Goal: Navigation & Orientation: Find specific page/section

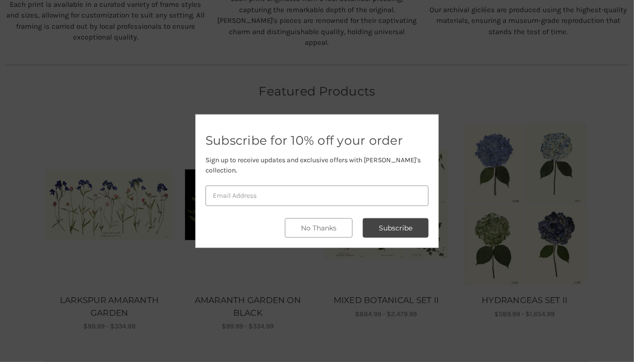
scroll to position [515, 0]
click at [388, 225] on button "Subscribe" at bounding box center [396, 227] width 66 height 19
click at [328, 222] on button "No Thanks" at bounding box center [319, 227] width 68 height 19
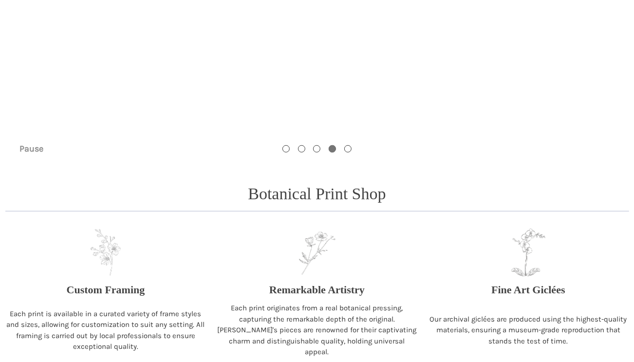
scroll to position [0, 0]
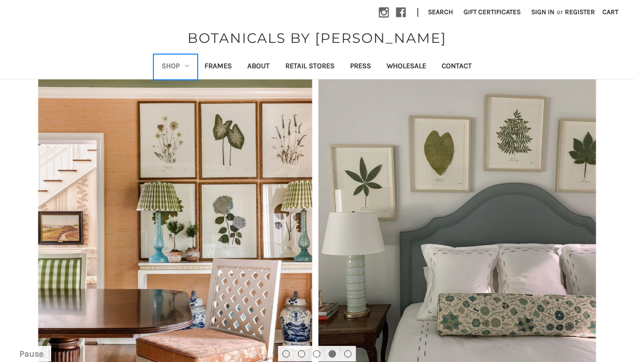
click at [187, 66] on use "Shop" at bounding box center [187, 66] width 4 height 2
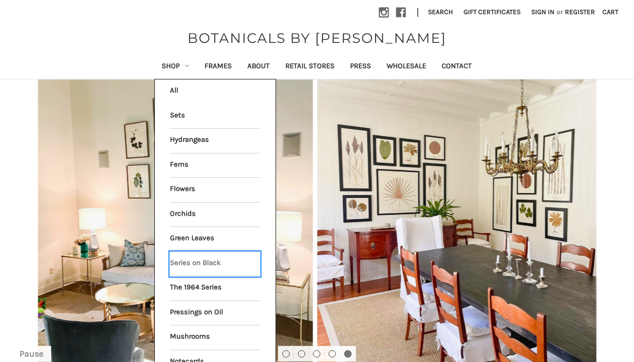
click at [192, 259] on link "Series on Black" at bounding box center [215, 264] width 90 height 24
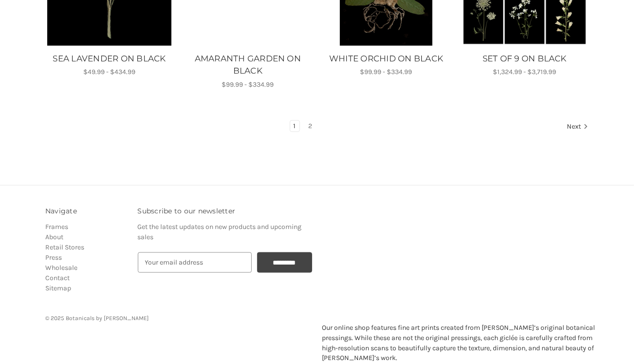
scroll to position [758, 0]
click at [309, 124] on link "2" at bounding box center [310, 125] width 11 height 11
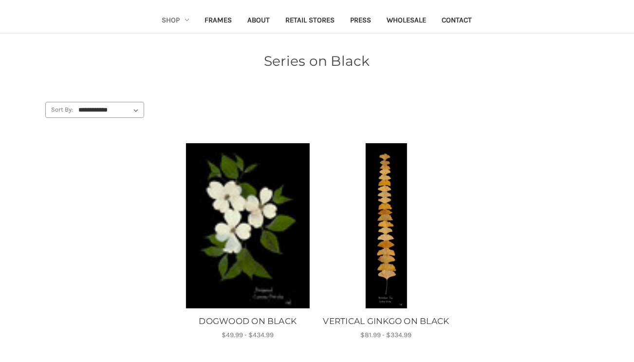
scroll to position [45, 0]
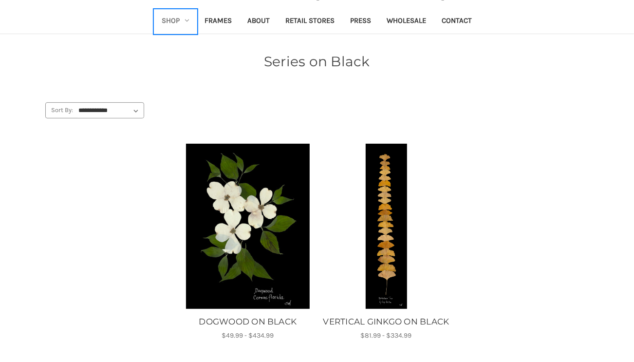
click at [187, 19] on icon "Shop" at bounding box center [187, 21] width 4 height 4
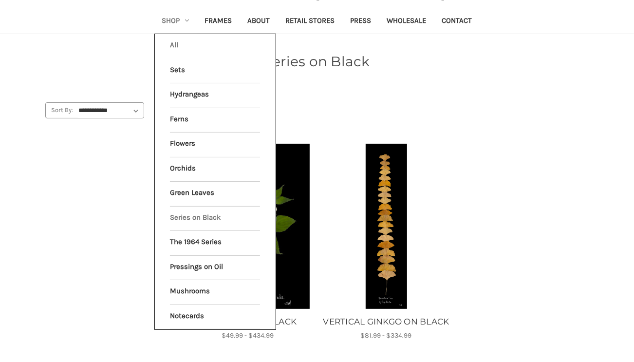
click at [176, 44] on link "All Shop" at bounding box center [215, 46] width 90 height 24
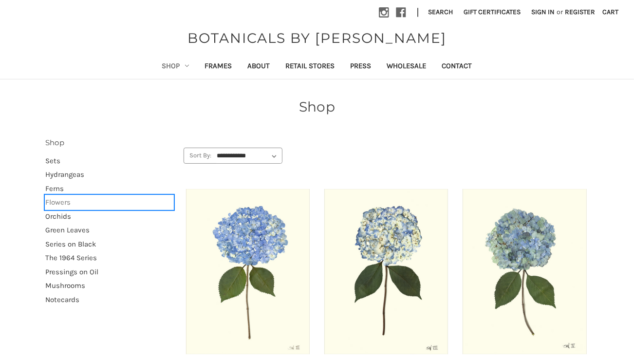
click at [59, 202] on link "Flowers" at bounding box center [109, 202] width 128 height 14
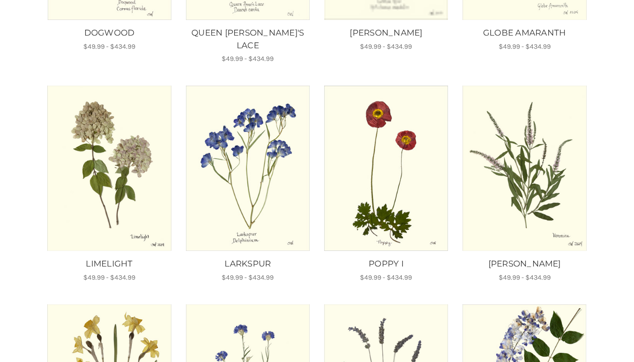
scroll to position [334, 0]
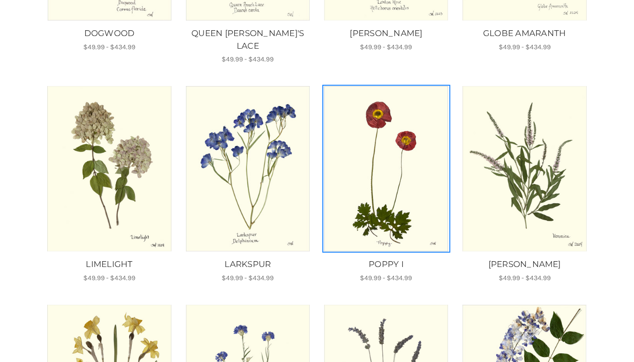
click at [383, 183] on img "POPPY I, Price range from $49.99 to $434.99\a\a" at bounding box center [386, 168] width 125 height 165
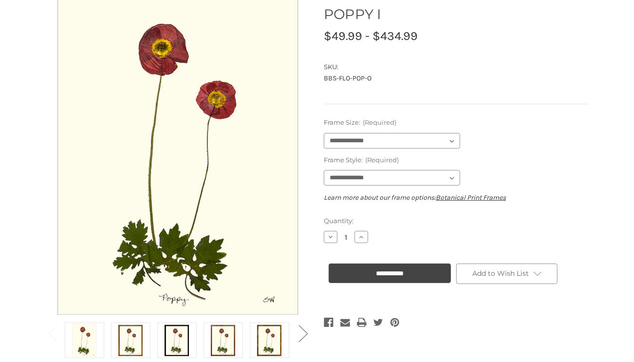
scroll to position [109, 0]
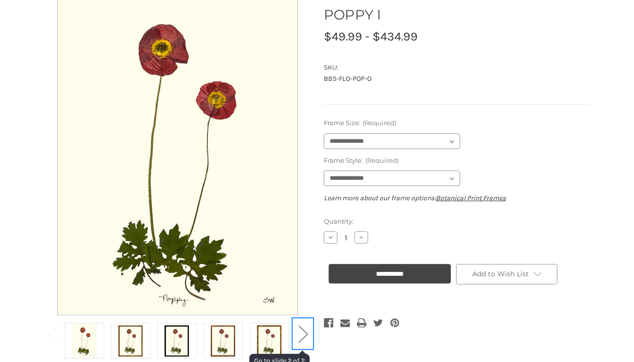
click at [312, 330] on button "Next" at bounding box center [302, 334] width 19 height 30
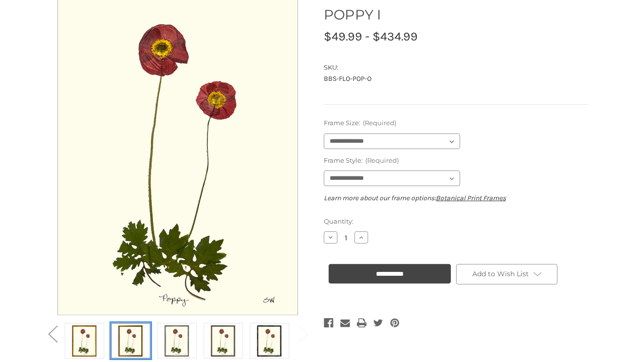
click at [129, 338] on img at bounding box center [130, 340] width 24 height 33
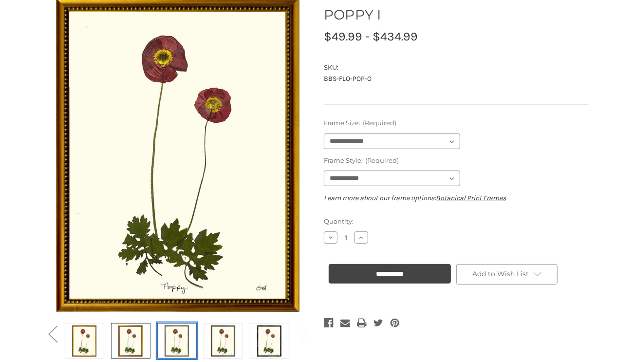
click at [177, 340] on img at bounding box center [177, 340] width 24 height 33
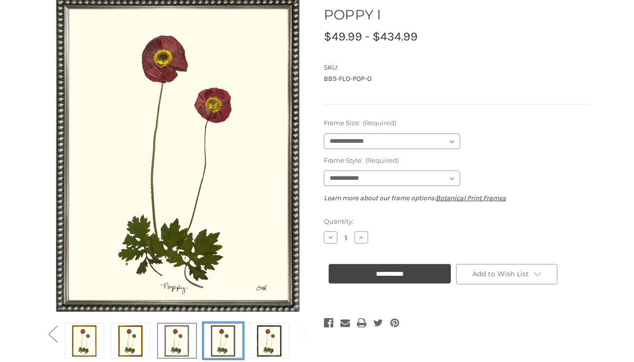
click at [224, 341] on img at bounding box center [223, 340] width 24 height 33
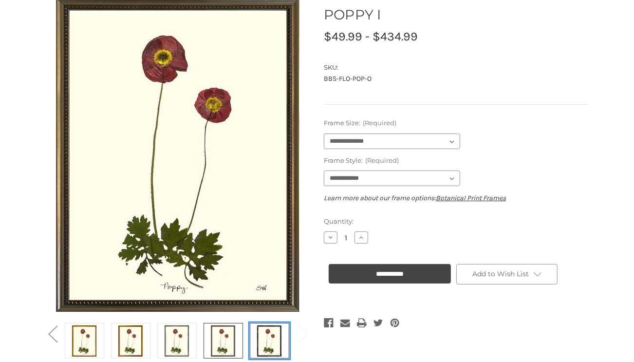
click at [267, 342] on img at bounding box center [269, 340] width 24 height 33
select select "****"
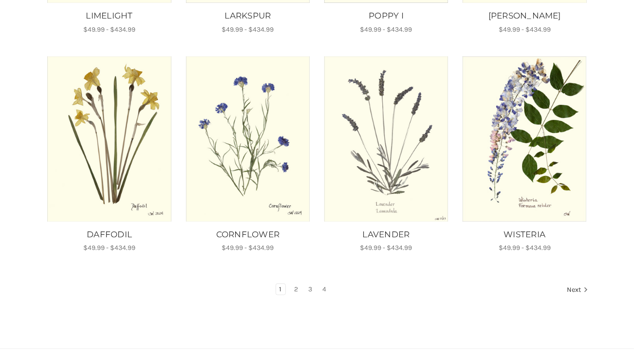
scroll to position [594, 0]
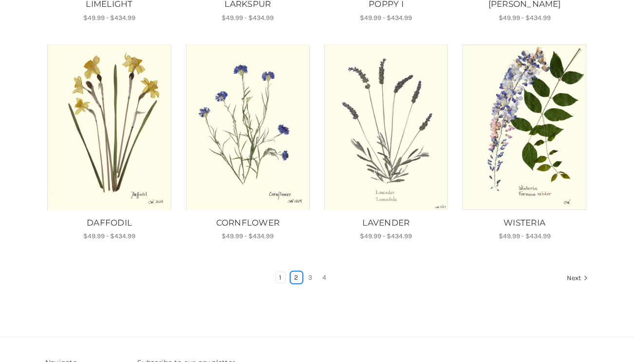
click at [295, 272] on link "2" at bounding box center [296, 277] width 11 height 11
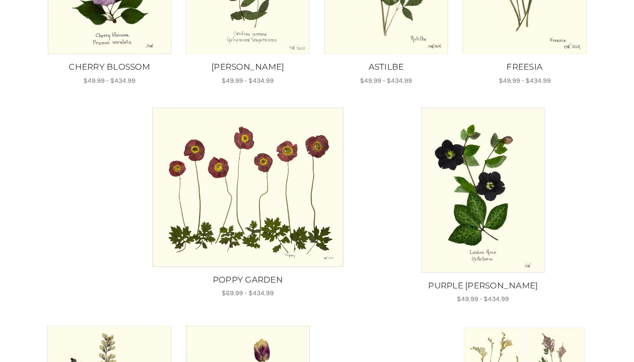
scroll to position [315, 0]
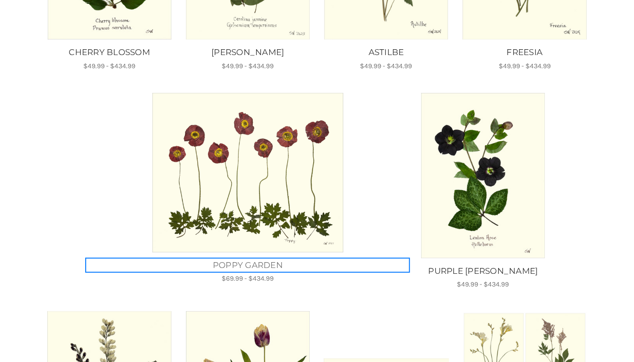
click at [257, 263] on link "POPPY GARDEN" at bounding box center [248, 265] width 322 height 13
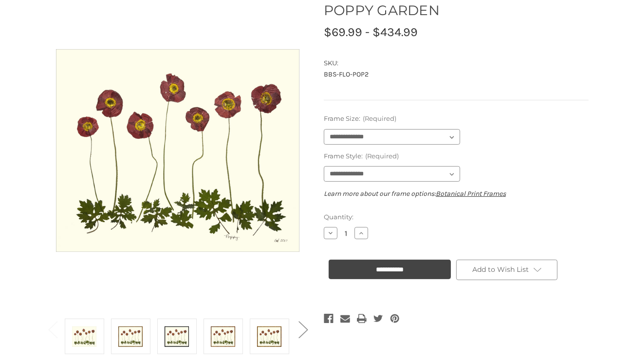
scroll to position [113, 0]
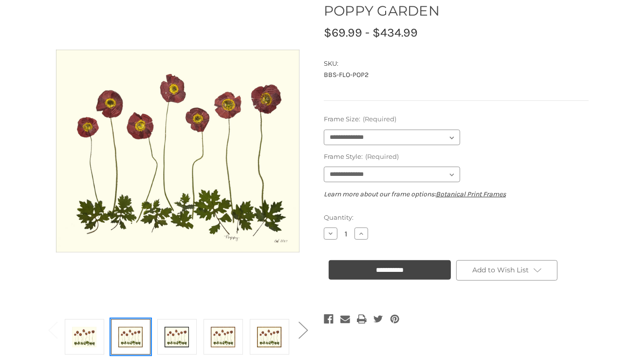
click at [125, 335] on img at bounding box center [130, 337] width 24 height 33
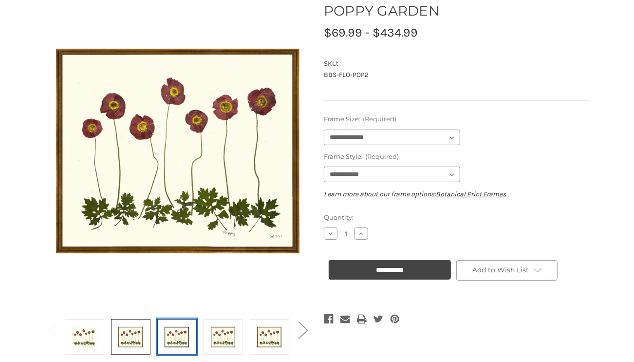
click at [173, 338] on img at bounding box center [177, 337] width 24 height 33
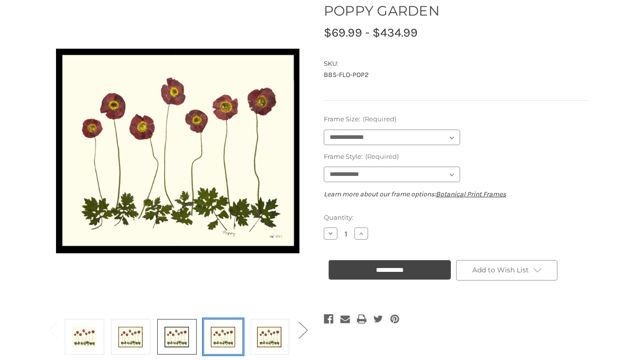
click at [221, 338] on img at bounding box center [223, 337] width 24 height 33
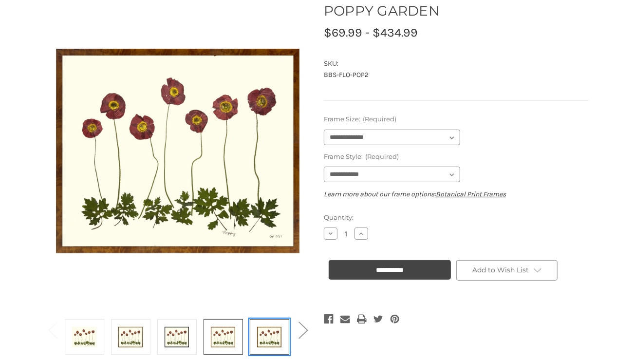
click at [266, 334] on img at bounding box center [269, 337] width 24 height 33
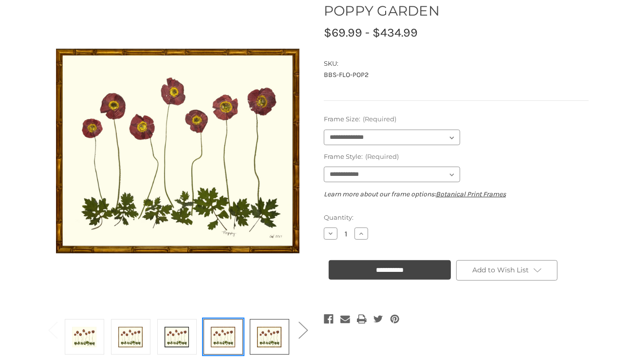
click at [217, 336] on img at bounding box center [223, 337] width 24 height 33
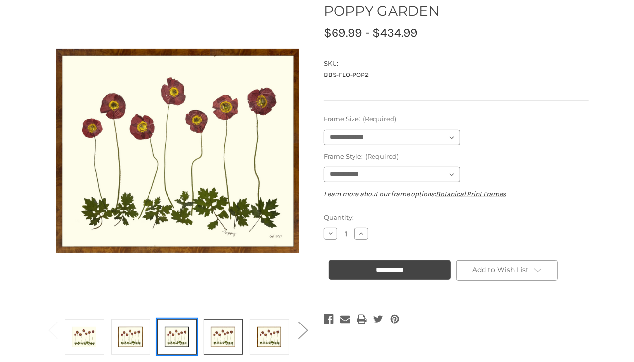
click at [182, 334] on img at bounding box center [177, 337] width 24 height 33
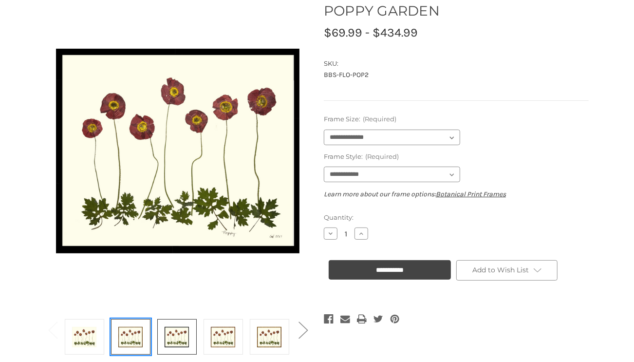
click at [137, 333] on img at bounding box center [130, 337] width 24 height 33
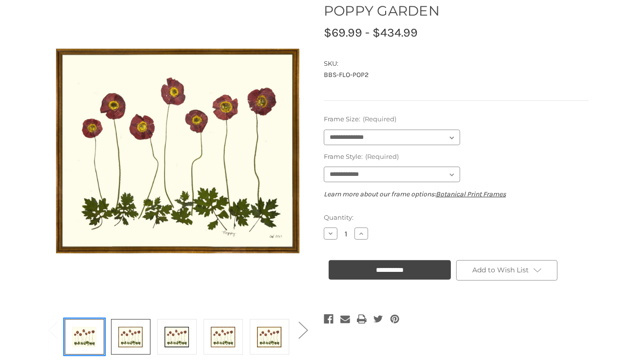
click at [93, 332] on img at bounding box center [84, 337] width 24 height 33
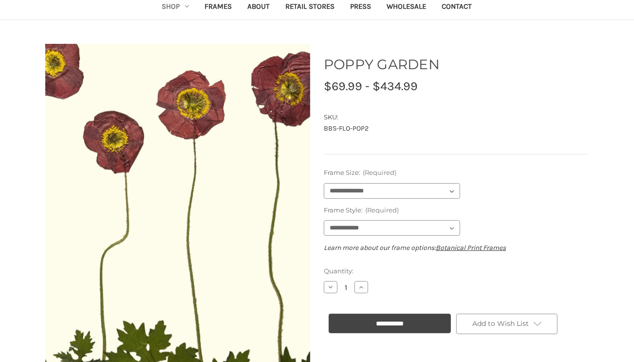
scroll to position [147, 0]
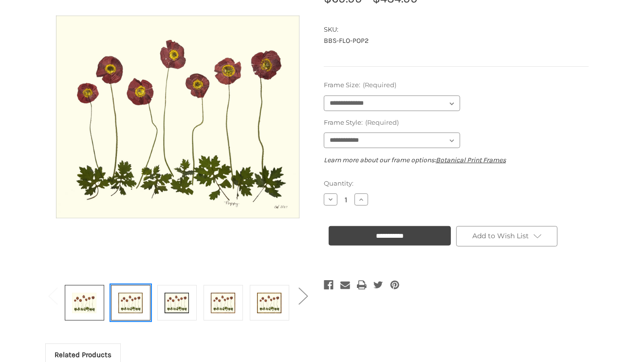
click at [140, 301] on img at bounding box center [130, 302] width 24 height 33
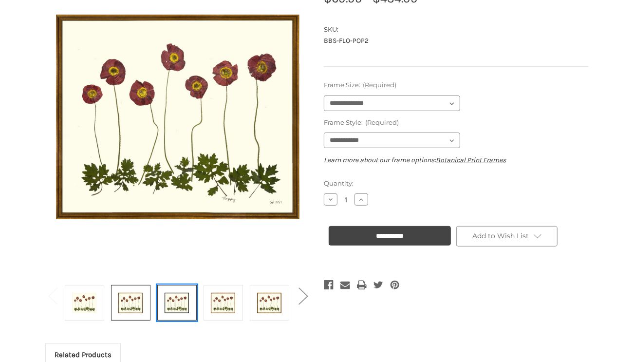
click at [183, 302] on img at bounding box center [177, 302] width 24 height 33
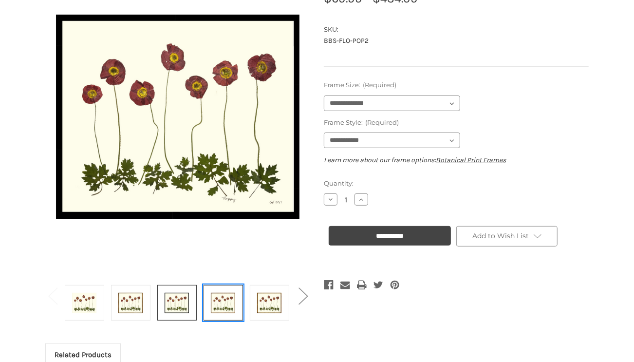
click at [231, 305] on img at bounding box center [223, 302] width 24 height 33
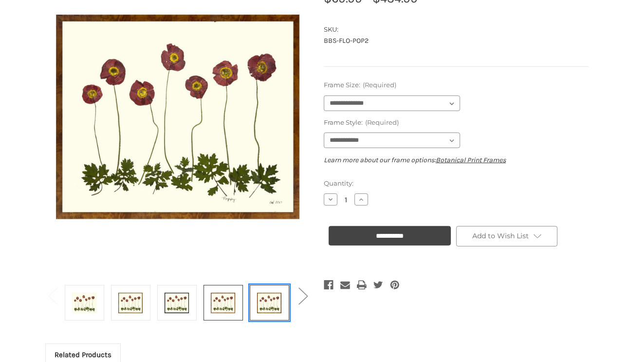
click at [273, 302] on img at bounding box center [269, 302] width 24 height 33
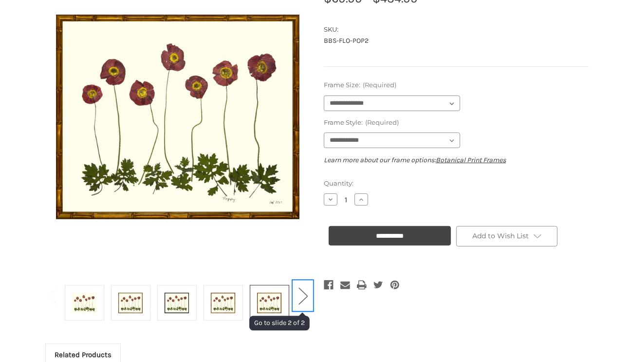
click at [306, 293] on button "Next" at bounding box center [302, 296] width 19 height 30
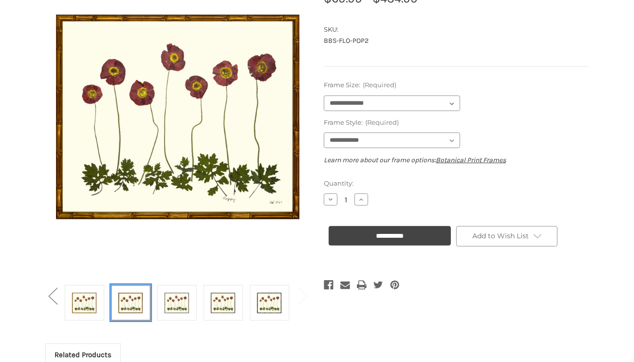
click at [137, 299] on img at bounding box center [130, 302] width 24 height 33
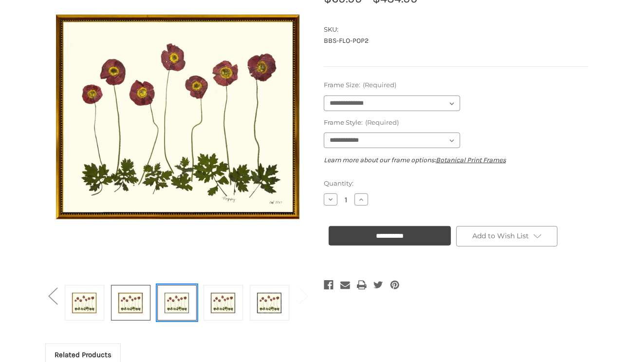
click at [182, 303] on img at bounding box center [177, 302] width 24 height 33
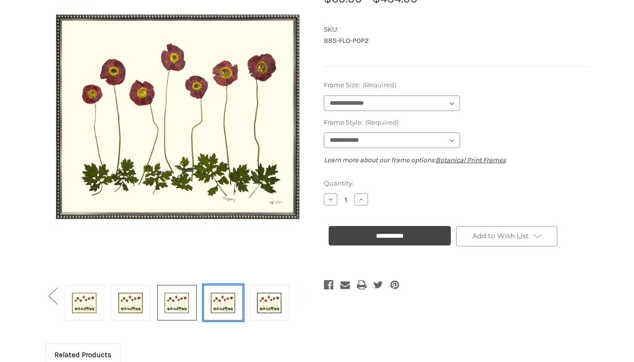
click at [223, 301] on img at bounding box center [223, 302] width 24 height 33
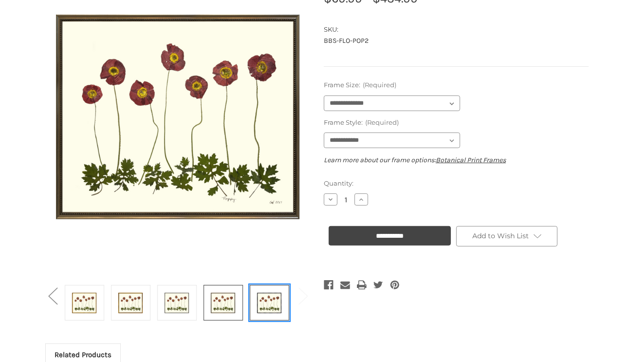
click at [265, 304] on img at bounding box center [269, 302] width 24 height 33
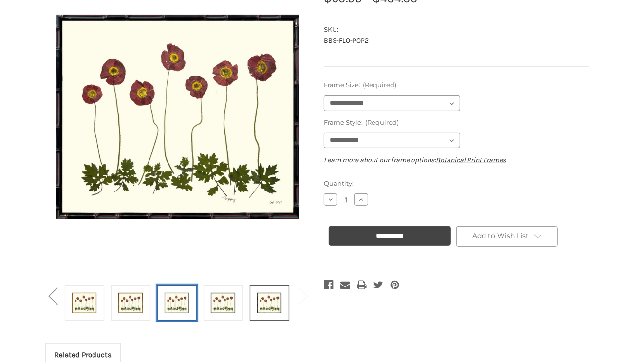
click at [173, 306] on img at bounding box center [177, 302] width 24 height 33
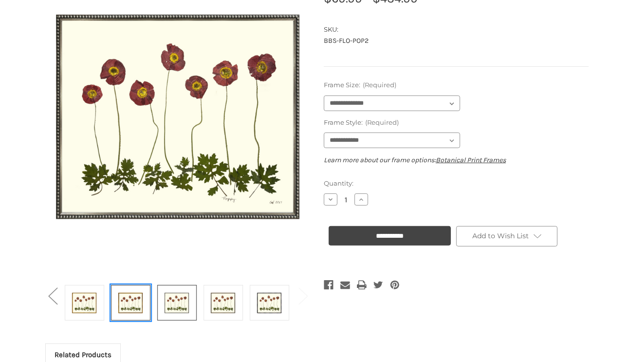
click at [130, 300] on img at bounding box center [130, 302] width 24 height 33
select select "****"
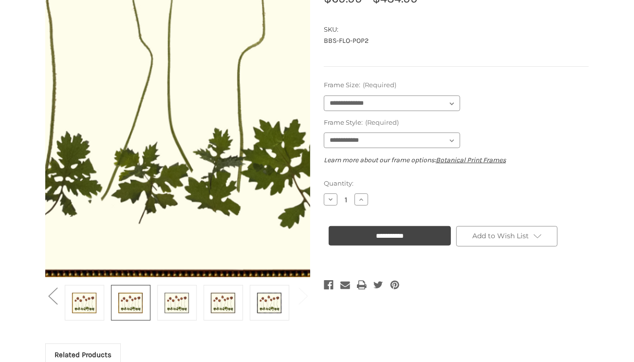
click at [265, 143] on img at bounding box center [201, 26] width 623 height 524
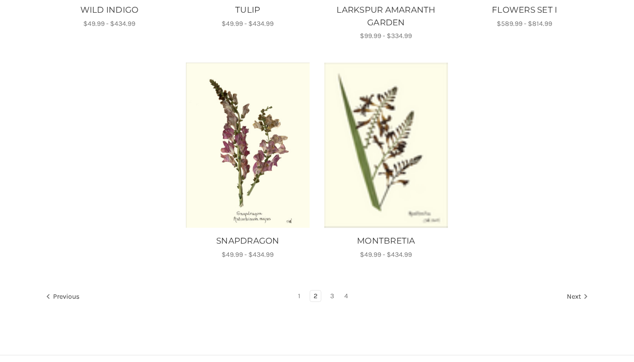
scroll to position [811, 0]
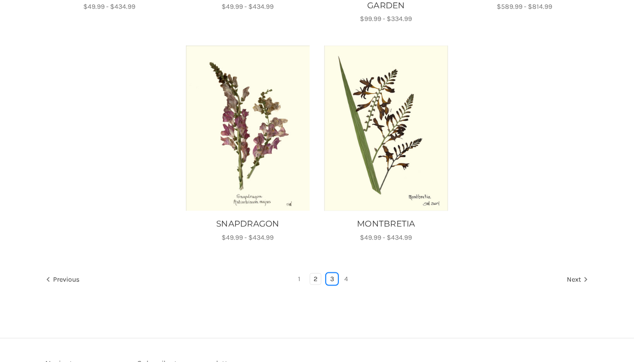
click at [332, 277] on link "3" at bounding box center [332, 279] width 11 height 11
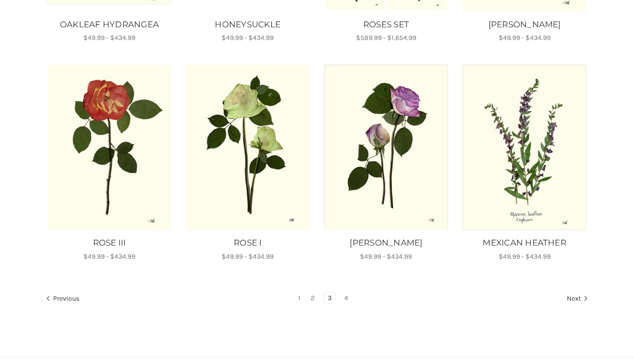
scroll to position [567, 0]
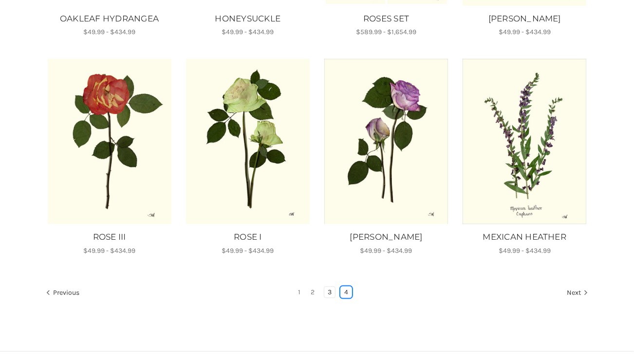
click at [346, 290] on link "4" at bounding box center [346, 292] width 11 height 11
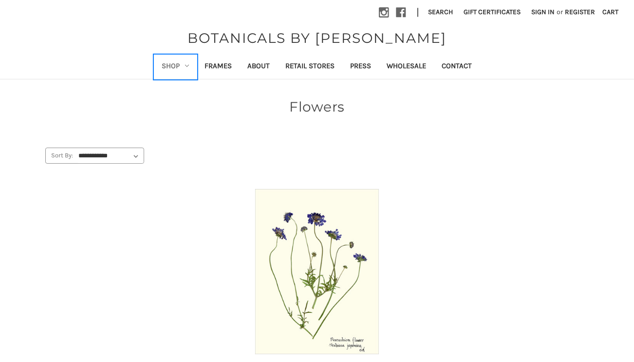
click at [187, 66] on icon "Shop" at bounding box center [187, 66] width 4 height 4
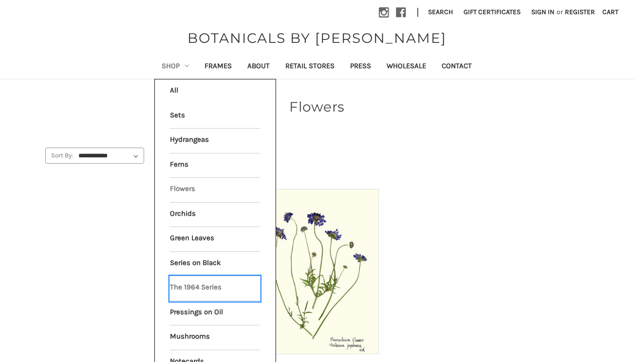
click at [205, 284] on link "The 1964 Series" at bounding box center [215, 288] width 90 height 24
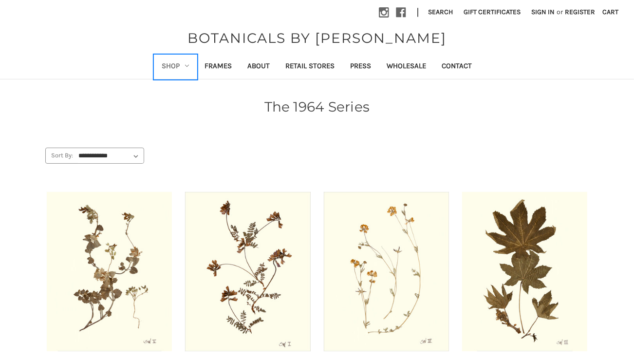
click at [188, 67] on icon "Shop" at bounding box center [187, 66] width 4 height 4
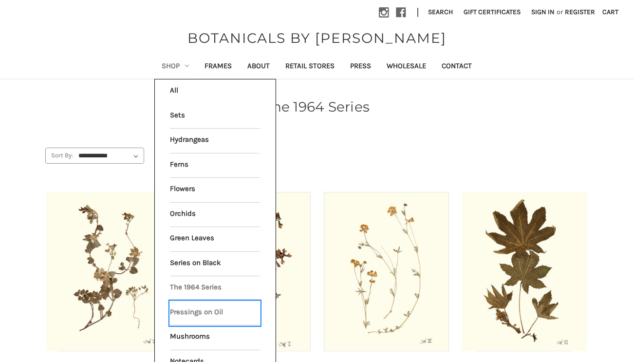
click at [202, 309] on link "Pressings on Oil" at bounding box center [215, 313] width 90 height 24
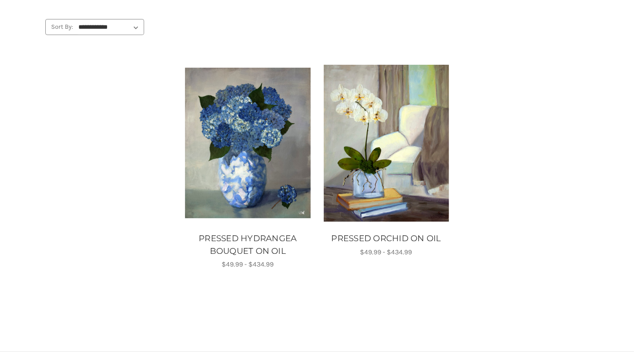
scroll to position [129, 0]
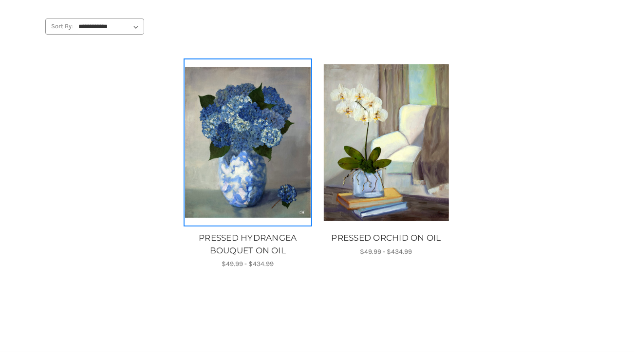
click at [264, 163] on img "PRESSED HYDRANGEA BOUQUET ON OIL, Price range from $49.99 to $434.99\a\a" at bounding box center [247, 142] width 125 height 151
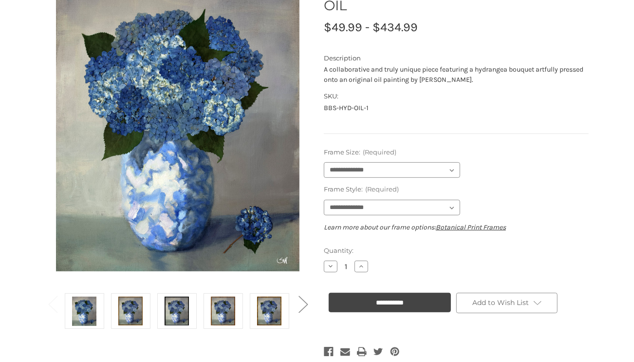
scroll to position [138, 0]
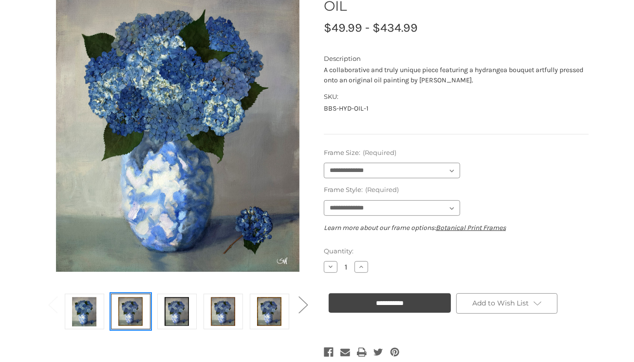
click at [125, 310] on img at bounding box center [130, 311] width 24 height 33
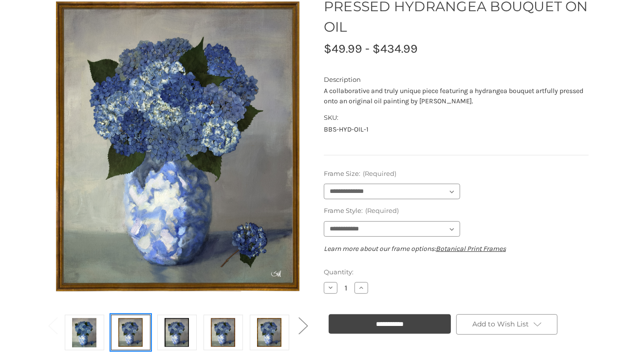
scroll to position [118, 0]
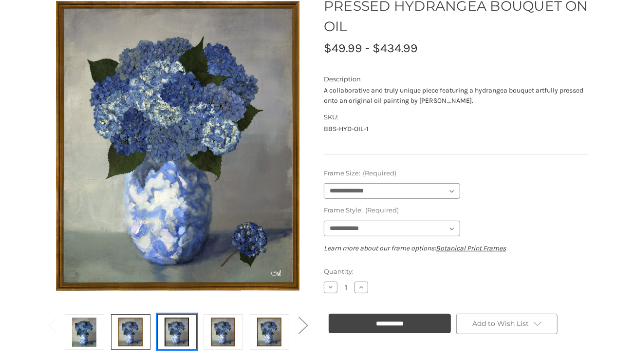
click at [175, 335] on img at bounding box center [177, 332] width 24 height 33
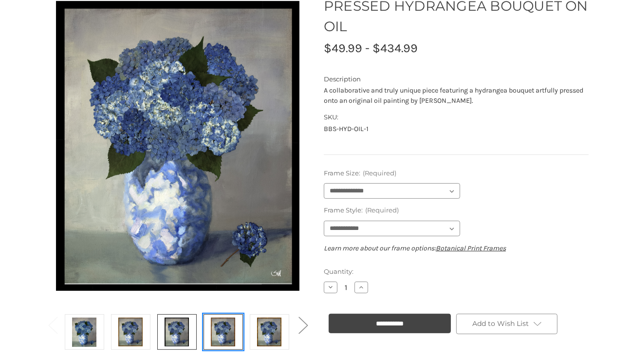
click at [227, 333] on img at bounding box center [223, 332] width 24 height 33
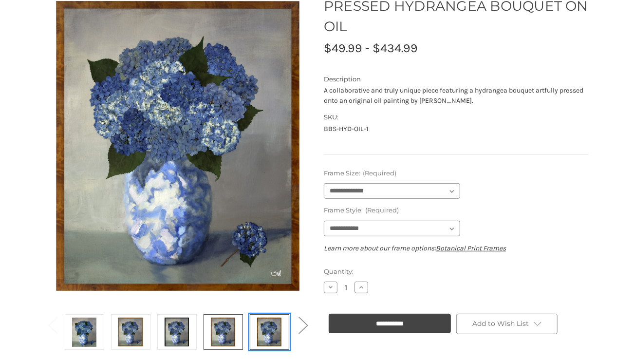
click at [269, 337] on img at bounding box center [269, 332] width 24 height 33
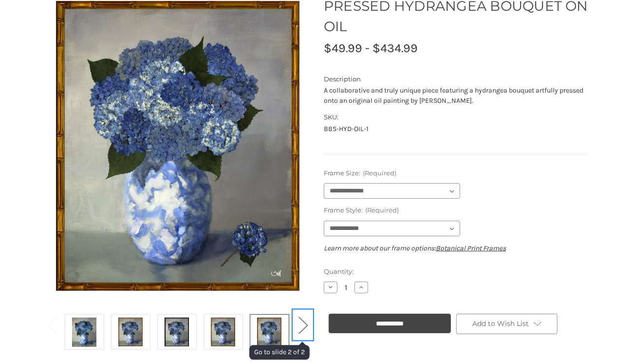
click at [308, 325] on button "Next" at bounding box center [302, 325] width 19 height 30
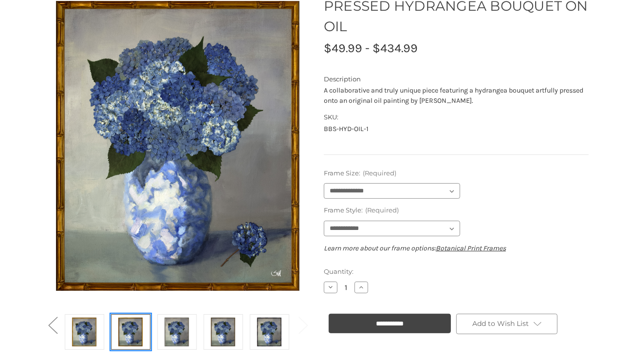
click at [133, 324] on img at bounding box center [130, 332] width 24 height 33
select select "****"
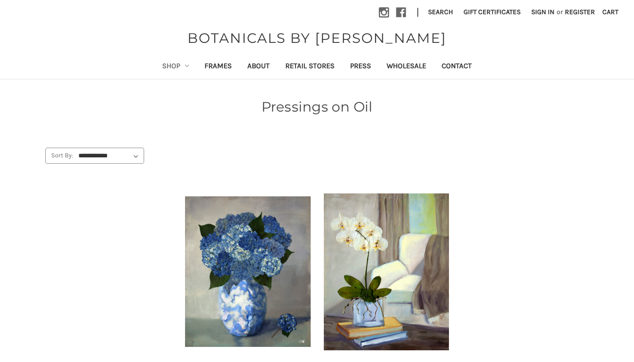
scroll to position [129, 0]
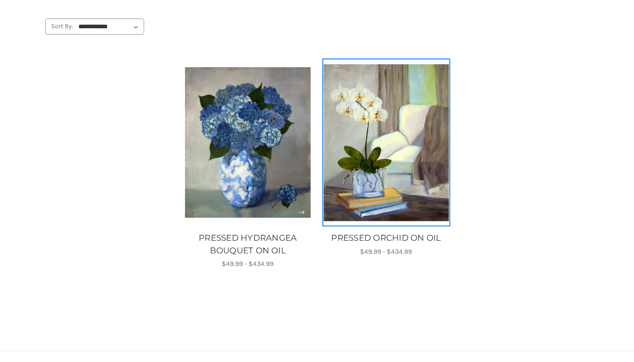
click at [388, 184] on img "PRESSED ORCHID ON OIL, Price range from $49.99 to $434.99\a\a" at bounding box center [386, 142] width 125 height 157
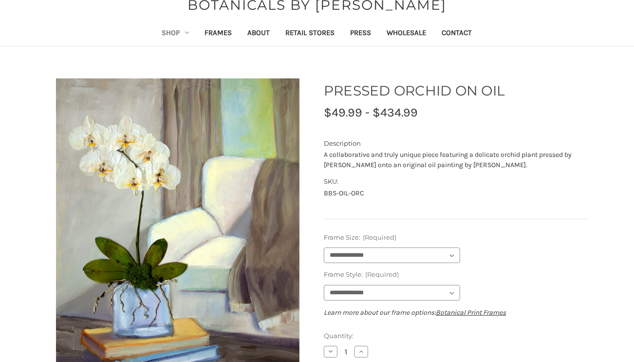
scroll to position [34, 0]
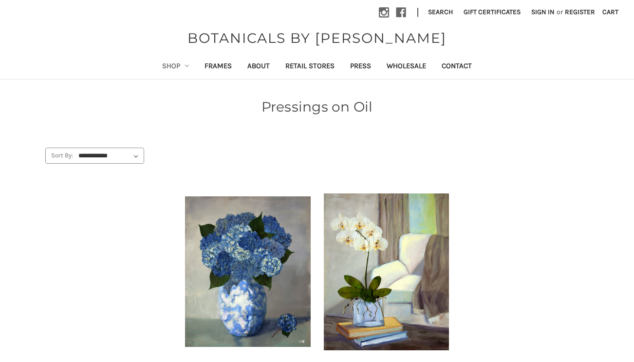
scroll to position [129, 0]
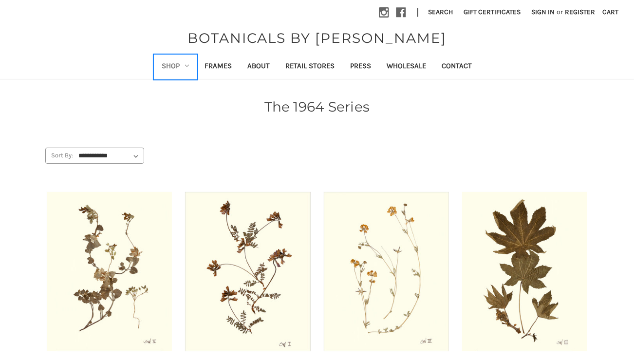
click at [186, 67] on icon "Shop" at bounding box center [187, 66] width 4 height 4
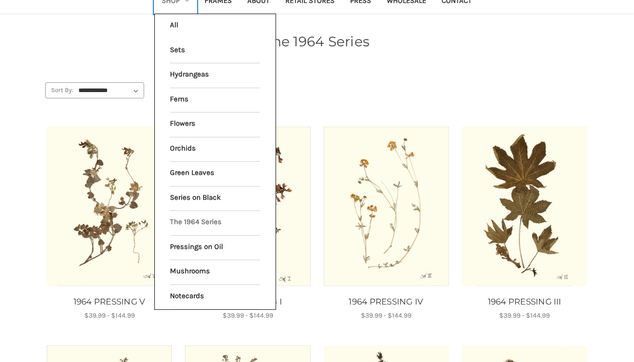
scroll to position [72, 0]
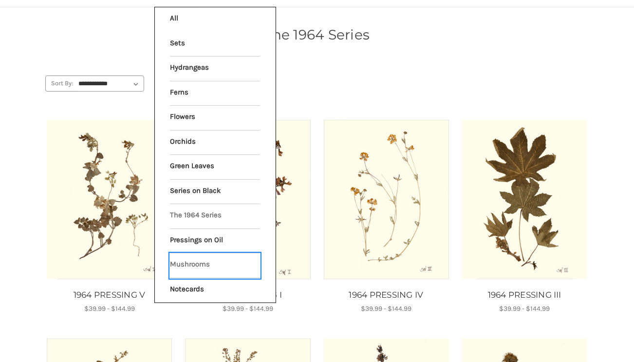
click at [189, 262] on link "Mushrooms" at bounding box center [215, 265] width 90 height 24
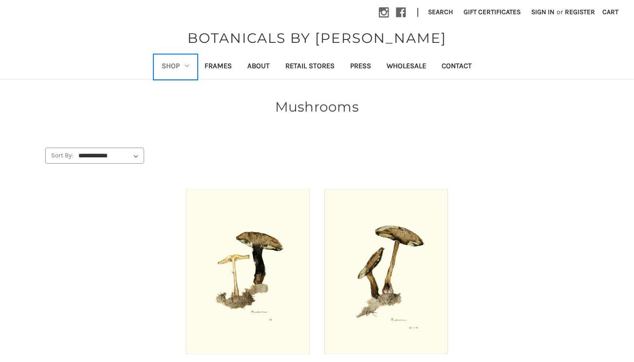
click at [188, 65] on icon "Shop" at bounding box center [187, 66] width 4 height 4
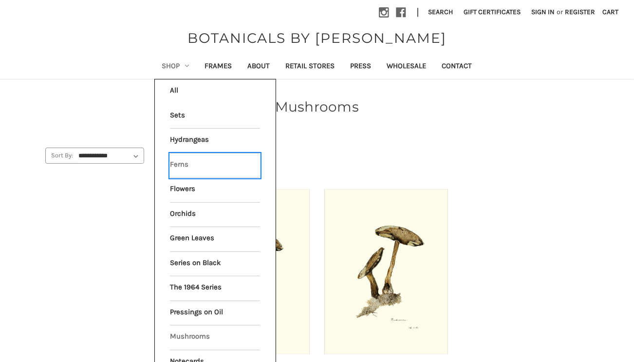
click at [183, 163] on link "Ferns" at bounding box center [215, 165] width 90 height 24
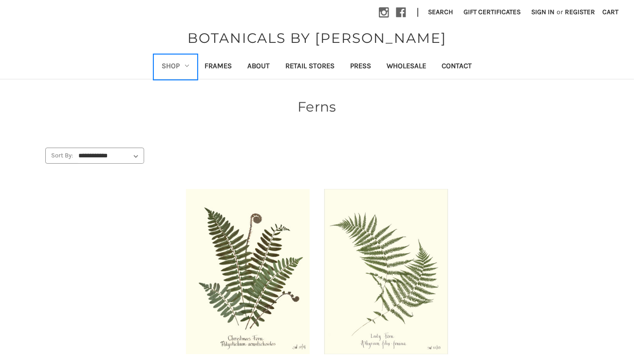
click at [187, 67] on icon "Shop" at bounding box center [187, 66] width 4 height 4
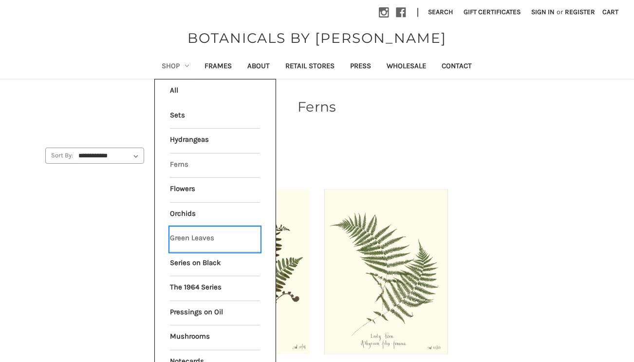
click at [197, 235] on link "Green Leaves" at bounding box center [215, 239] width 90 height 24
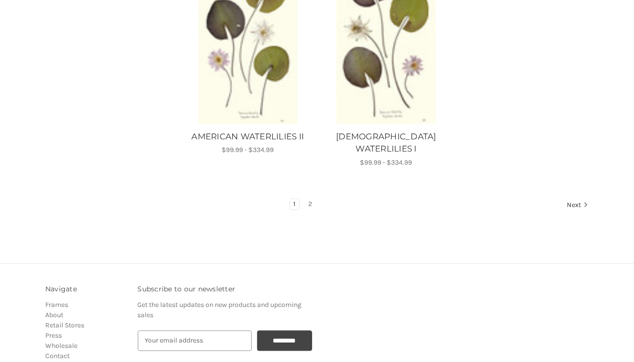
scroll to position [1285, 0]
click at [310, 199] on link "2" at bounding box center [310, 204] width 11 height 11
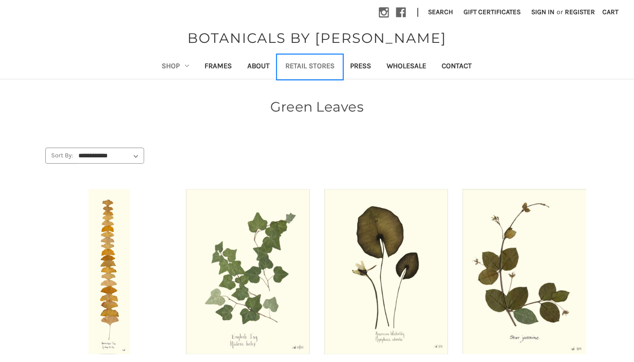
click at [323, 67] on link "Retail Stores" at bounding box center [310, 67] width 65 height 24
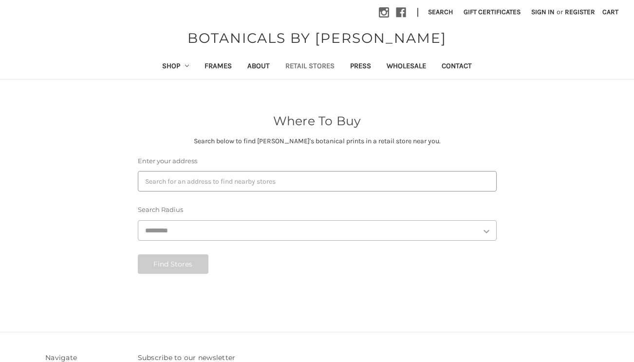
select select "***"
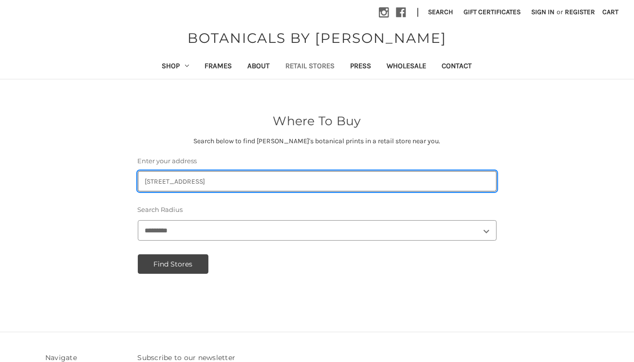
click at [216, 179] on input "Enter your address" at bounding box center [317, 181] width 359 height 20
click at [305, 182] on input "Enter your address" at bounding box center [317, 181] width 359 height 20
type input "2"
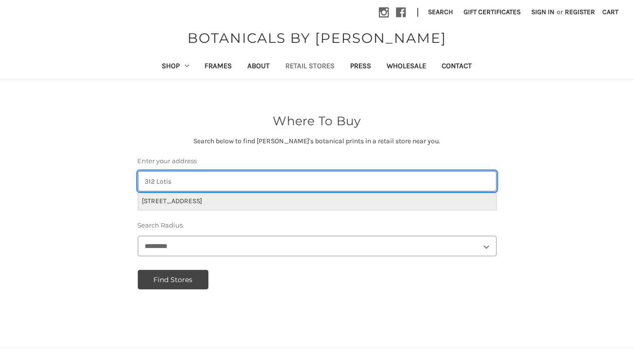
type input "312 Lotis"
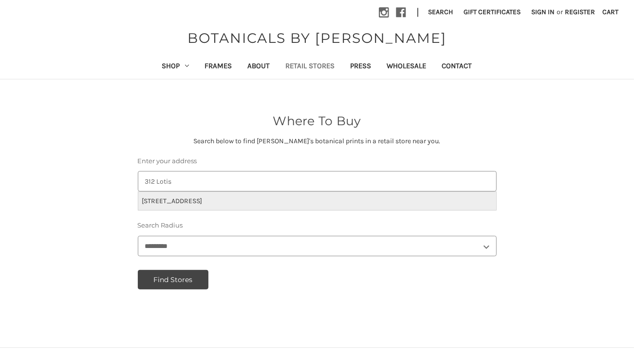
click at [263, 200] on li "[STREET_ADDRESS]" at bounding box center [317, 201] width 358 height 18
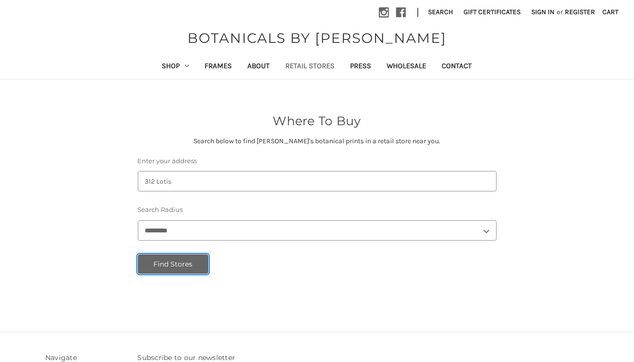
click at [193, 264] on button "Find Stores" at bounding box center [173, 263] width 71 height 19
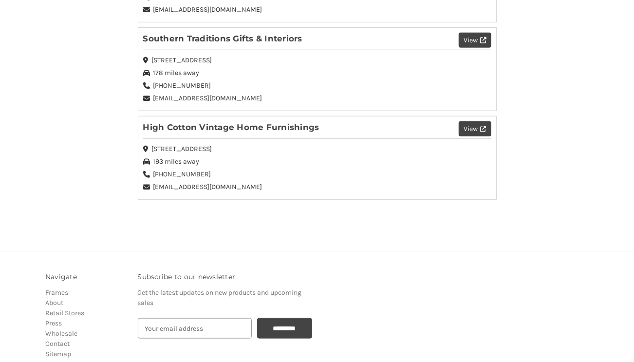
scroll to position [430, 0]
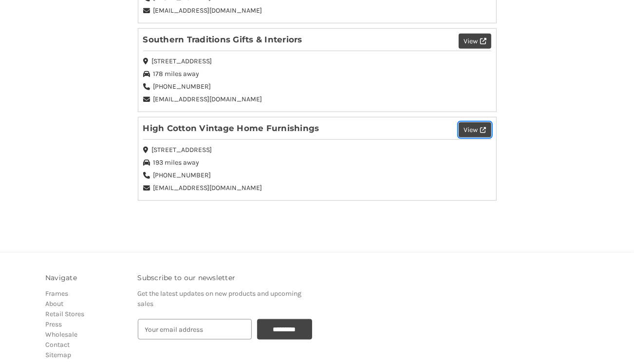
click at [467, 128] on button "View" at bounding box center [475, 129] width 32 height 15
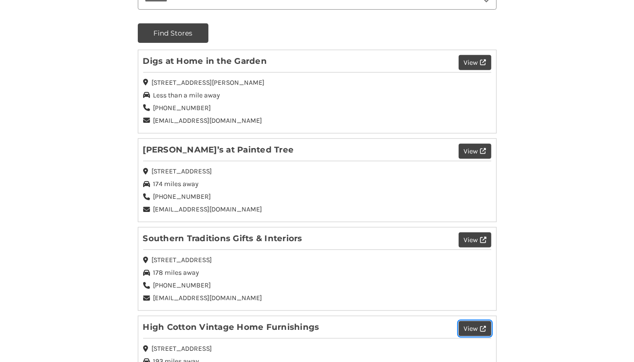
scroll to position [228, 0]
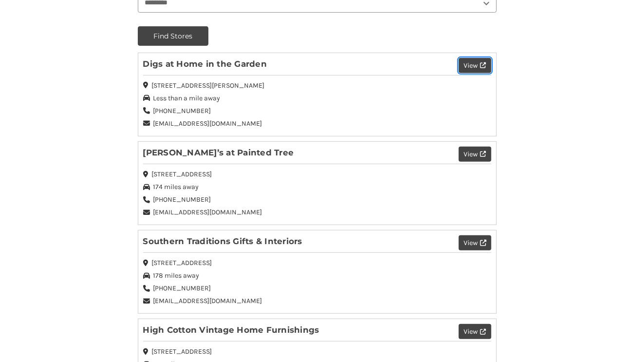
click at [475, 63] on button "View" at bounding box center [475, 65] width 32 height 15
